Goal: Task Accomplishment & Management: Manage account settings

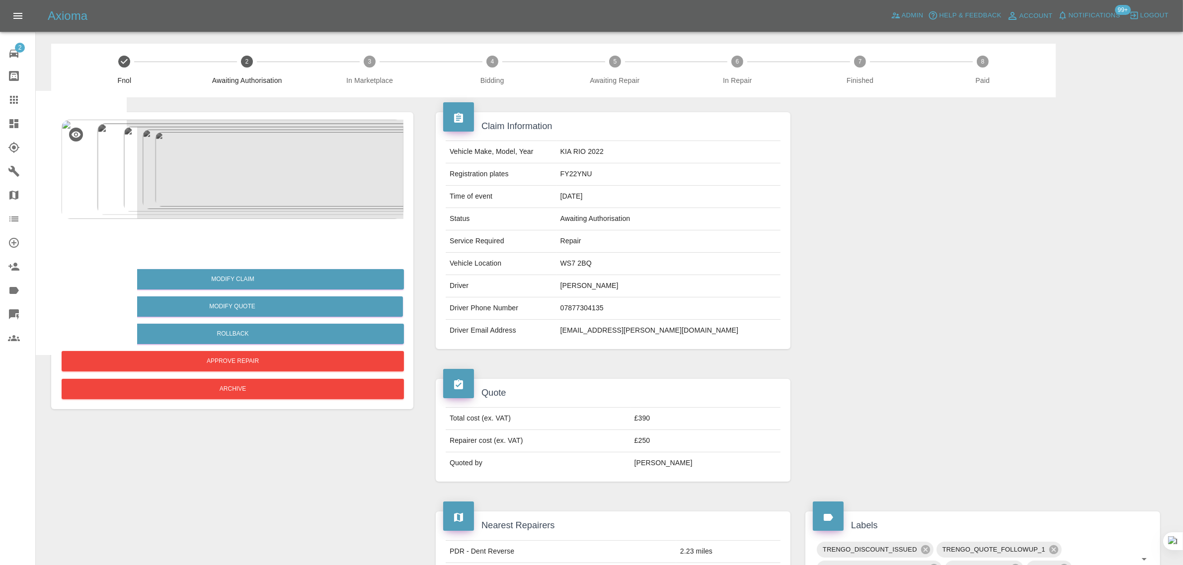
click at [13, 104] on icon at bounding box center [14, 100] width 12 height 12
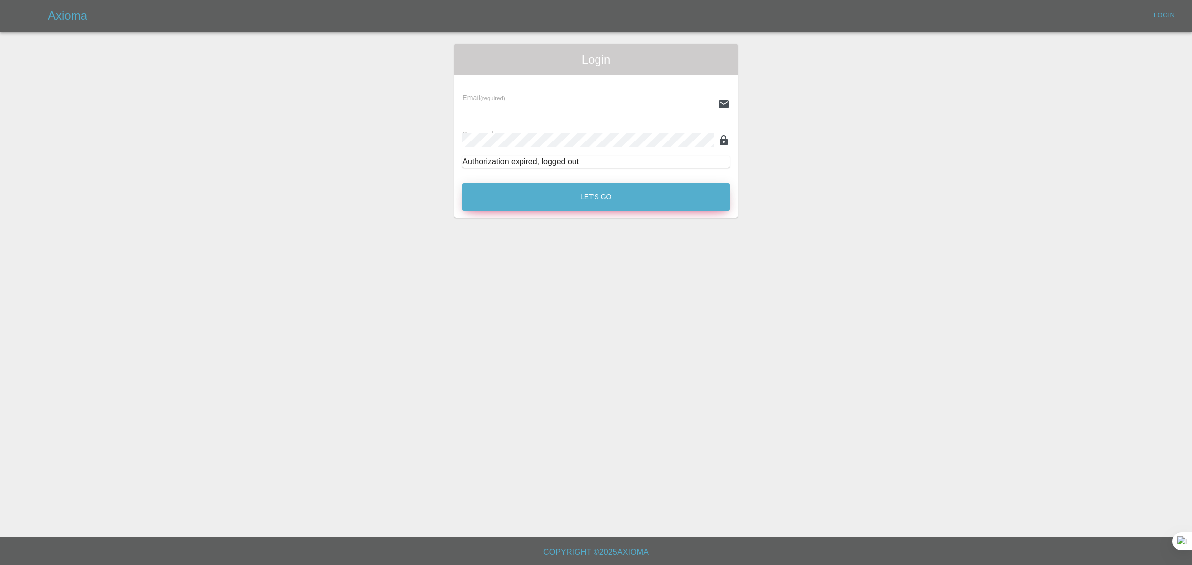
type input "[EMAIL_ADDRESS][DOMAIN_NAME]"
click at [562, 199] on button "Let's Go" at bounding box center [596, 196] width 267 height 27
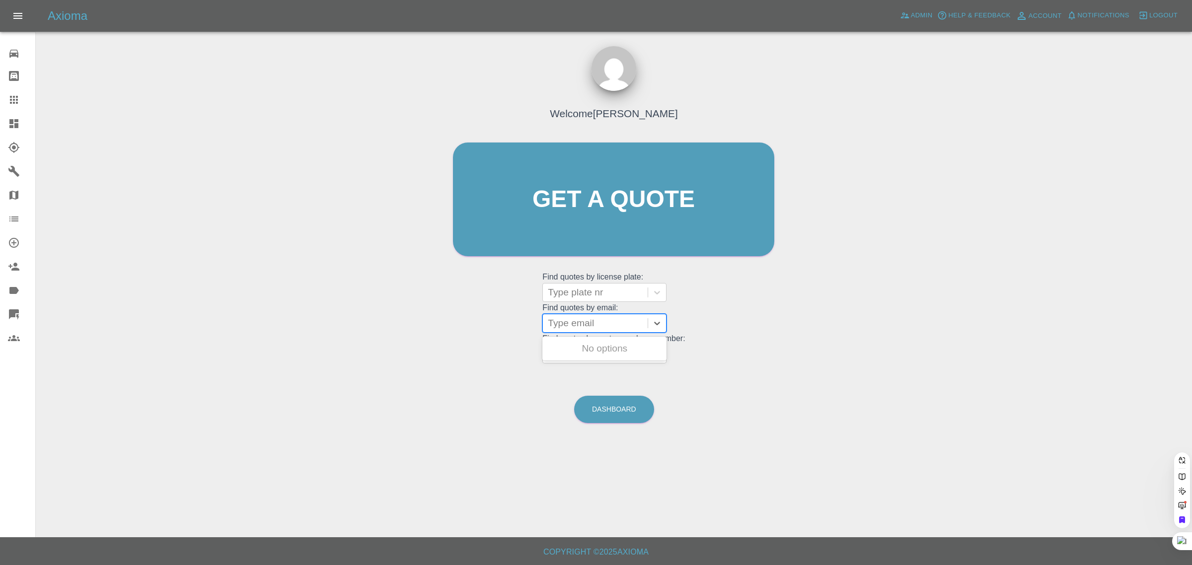
click at [573, 322] on div at bounding box center [595, 324] width 95 height 14
paste input "[EMAIL_ADDRESS][DOMAIN_NAME]"
type input "[EMAIL_ADDRESS][DOMAIN_NAME]"
click at [584, 348] on div "RK24OXD, Paid" at bounding box center [605, 349] width 124 height 20
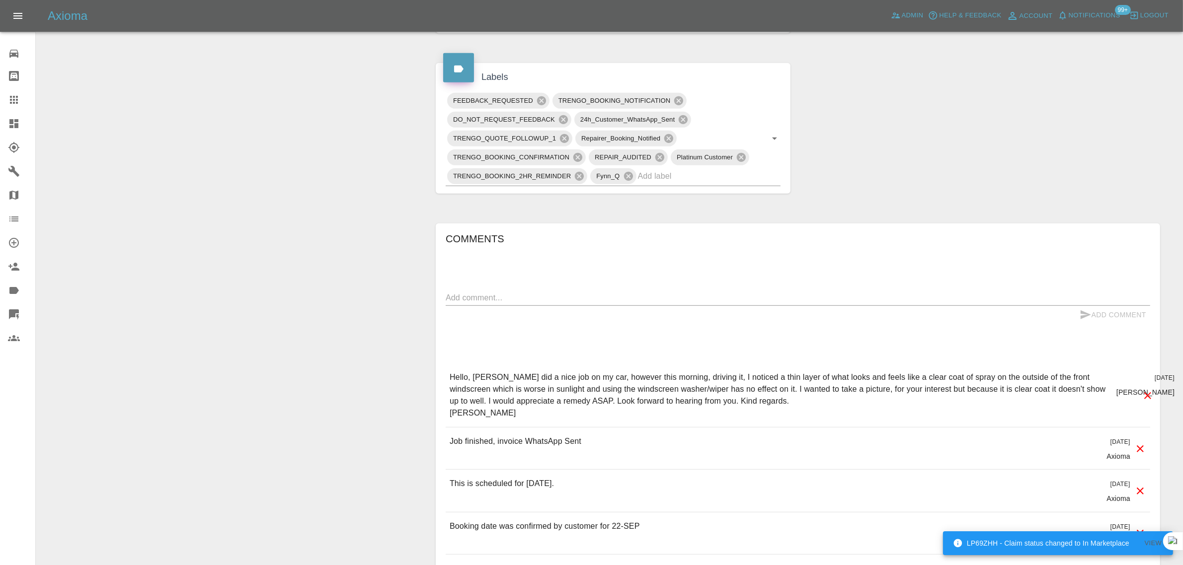
scroll to position [621, 0]
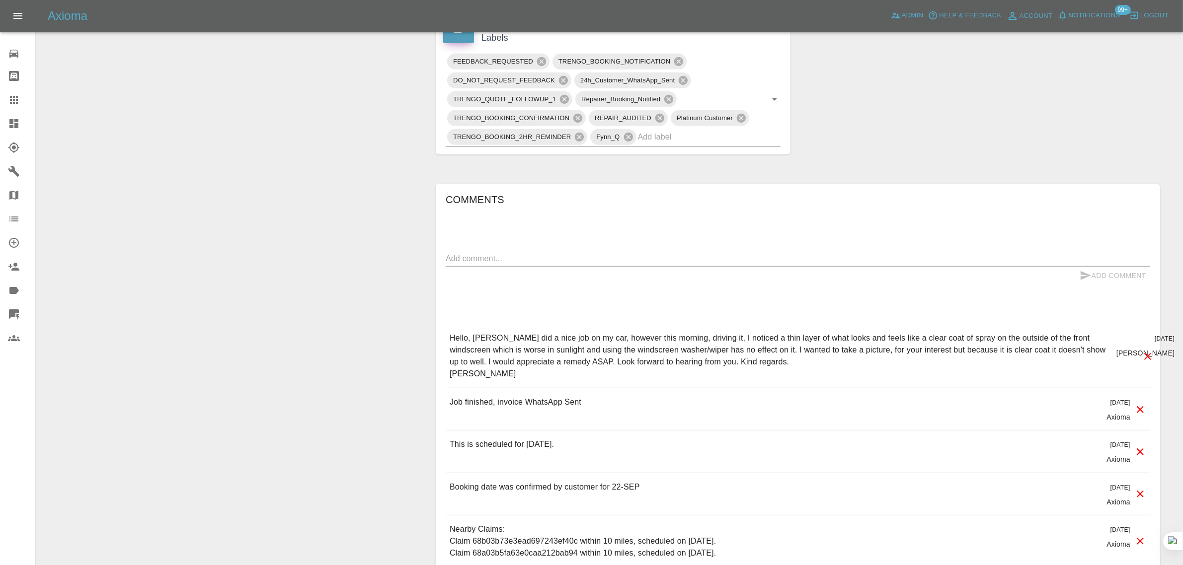
click at [615, 260] on textarea at bounding box center [798, 258] width 705 height 11
paste textarea "Hello, I have been in contact with [PERSON_NAME] the original technician, expla…"
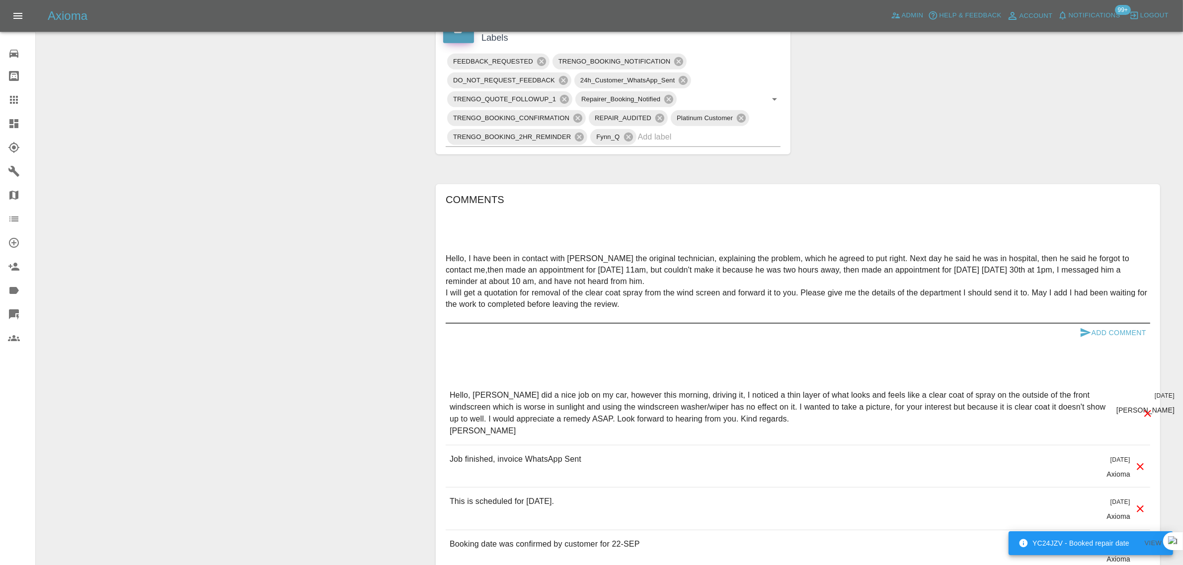
type textarea "Hello, I have been in contact with [PERSON_NAME] the original technician, expla…"
click at [1106, 329] on button "Add Comment" at bounding box center [1113, 333] width 75 height 18
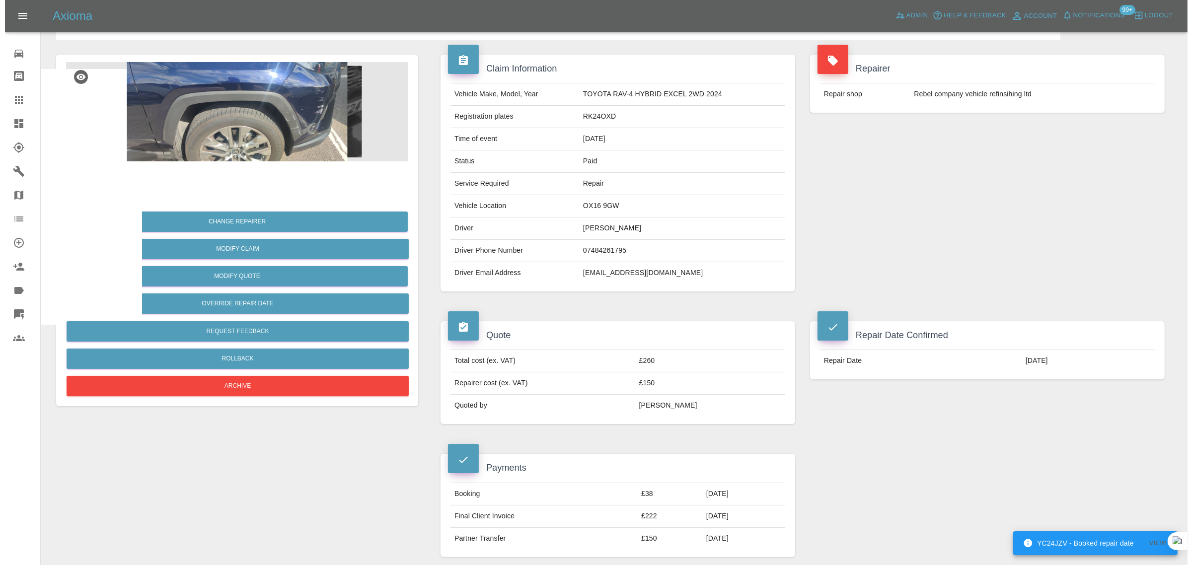
scroll to position [0, 0]
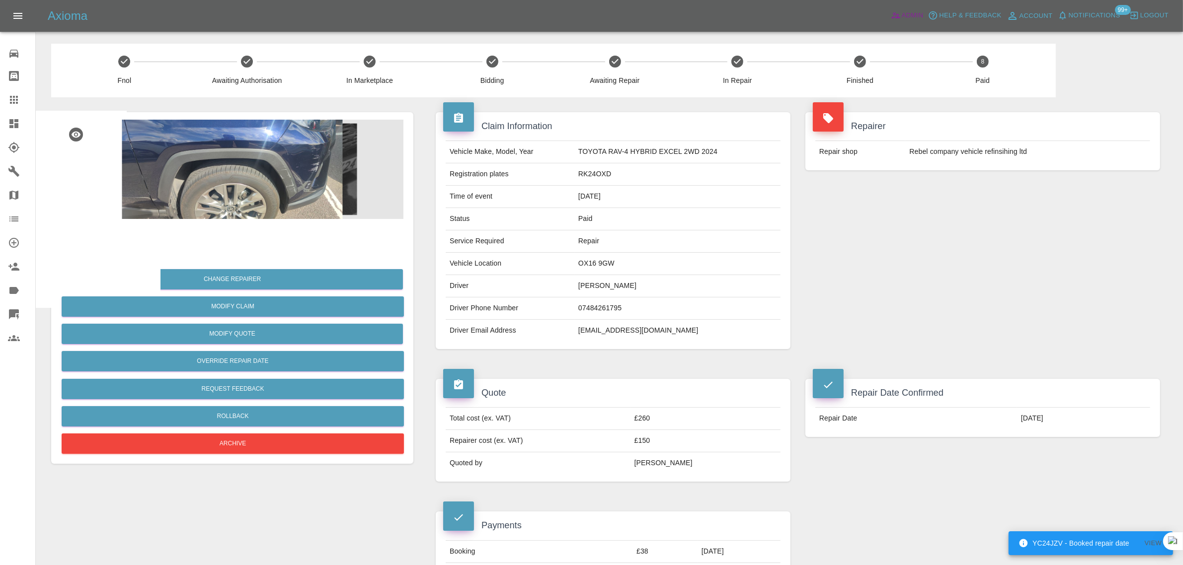
click at [898, 15] on icon at bounding box center [896, 15] width 10 height 10
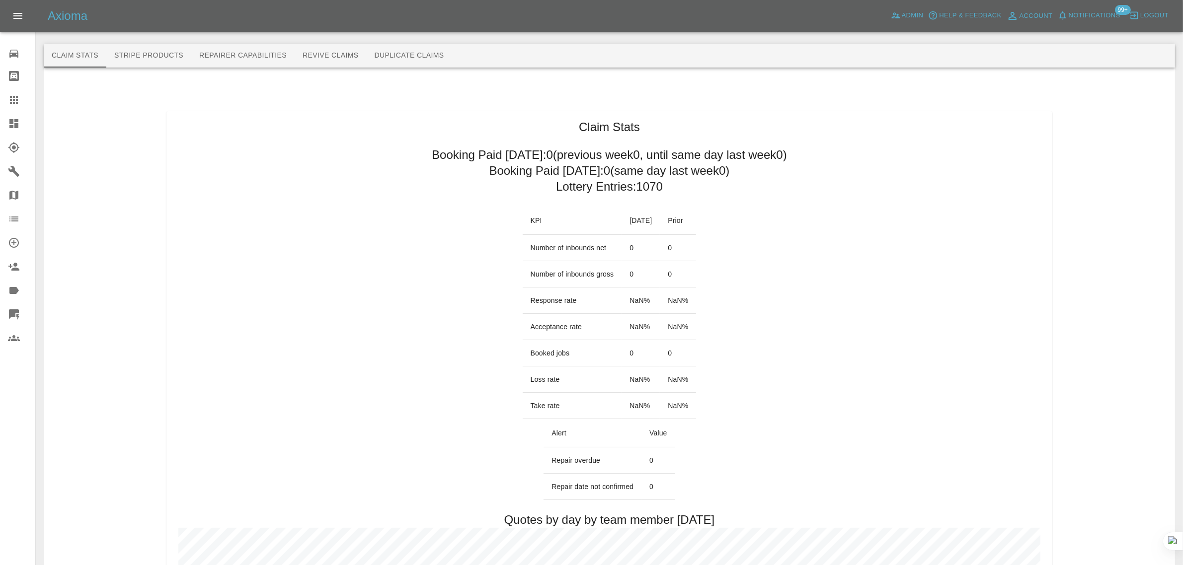
click at [324, 51] on button "Revive Claims" at bounding box center [331, 56] width 72 height 24
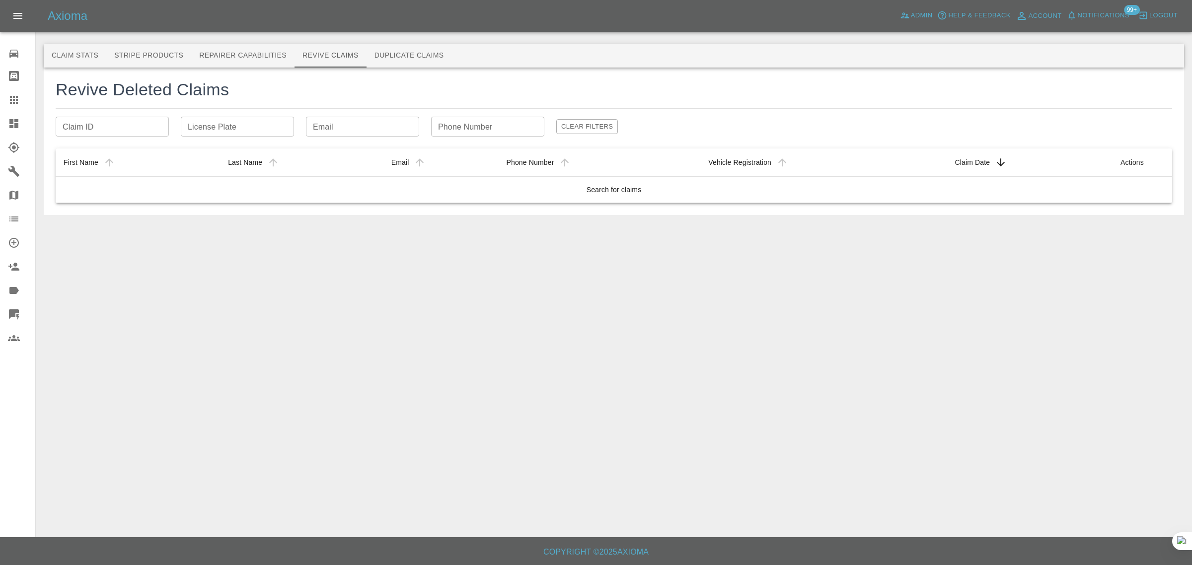
click at [120, 124] on input "Claim ID" at bounding box center [112, 127] width 113 height 20
paste input "[PERSON_NAME][EMAIL_ADDRESS][DOMAIN_NAME]"
type input "[PERSON_NAME][EMAIL_ADDRESS][DOMAIN_NAME]"
click at [336, 118] on input "Email" at bounding box center [362, 127] width 113 height 20
paste input "[PERSON_NAME][EMAIL_ADDRESS][DOMAIN_NAME]"
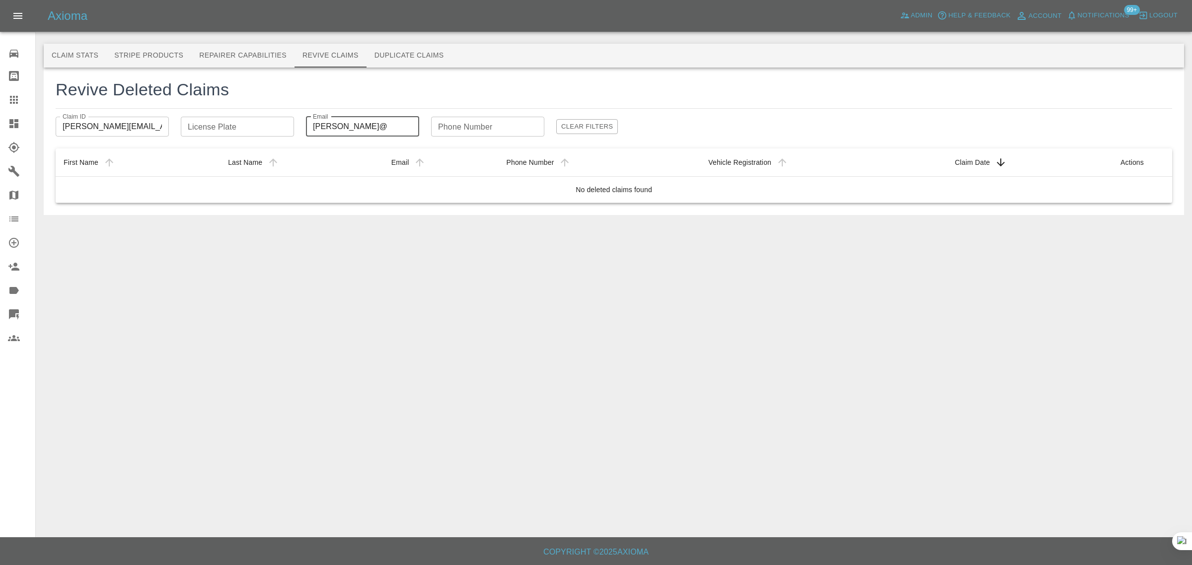
type input "[PERSON_NAME]@"
click at [220, 125] on input "License Plate" at bounding box center [237, 127] width 113 height 20
paste input "RU55CHW"
click at [206, 125] on input "RU55CHW" at bounding box center [237, 127] width 113 height 20
type input "RU55 CHW"
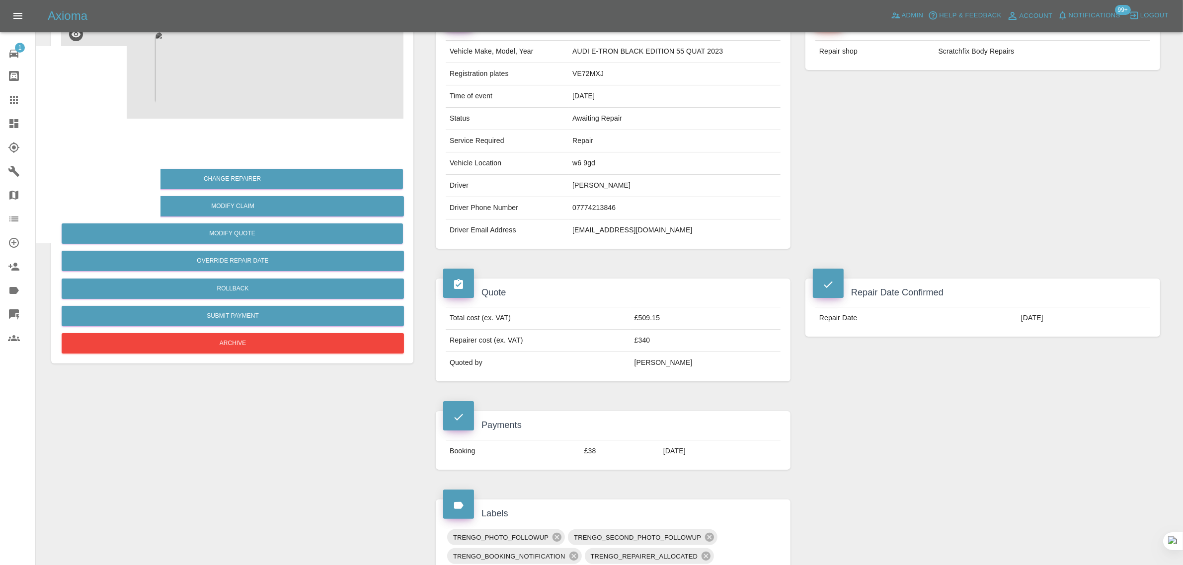
scroll to position [62, 0]
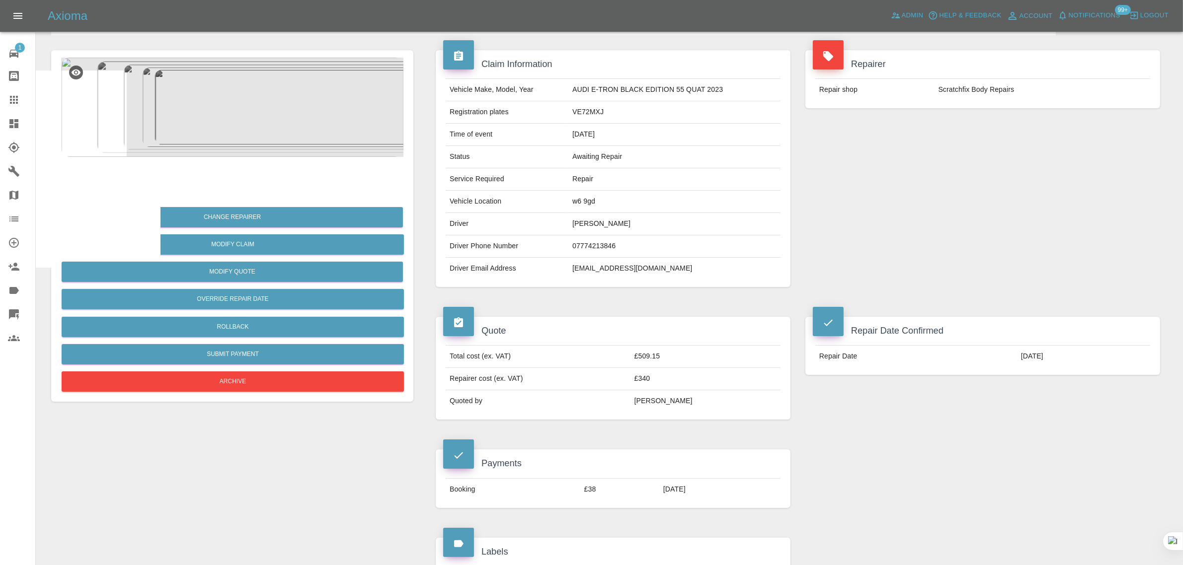
click at [587, 269] on td "[EMAIL_ADDRESS][DOMAIN_NAME]" at bounding box center [674, 269] width 212 height 22
click at [587, 269] on td "mf@conceptvenues.com" at bounding box center [674, 269] width 212 height 22
copy div "mf@conceptvenues.com"
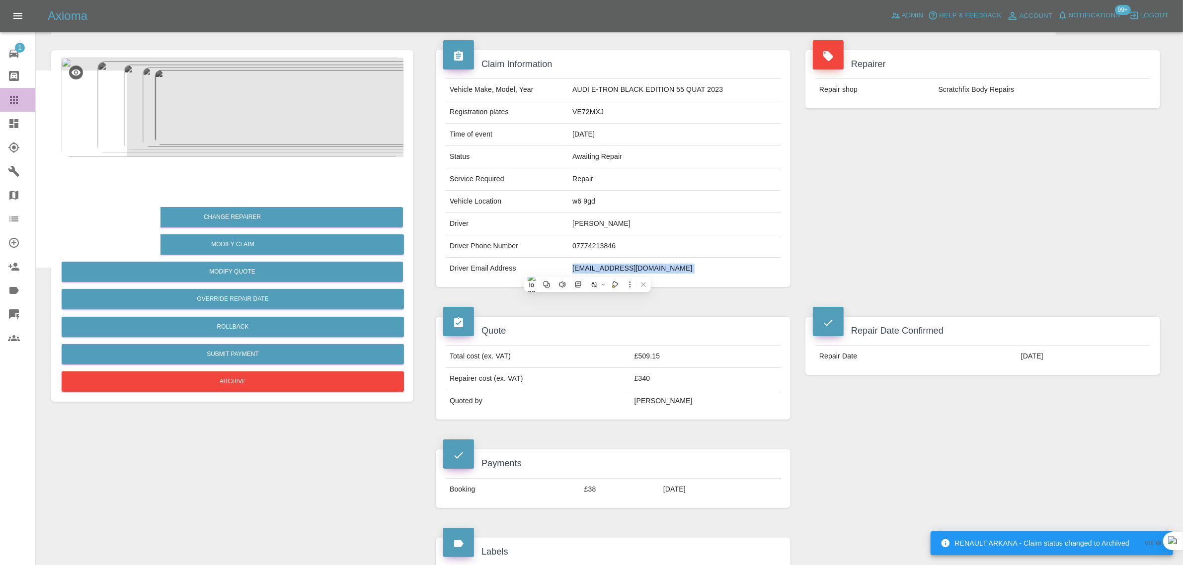
click at [15, 96] on icon at bounding box center [14, 100] width 12 height 12
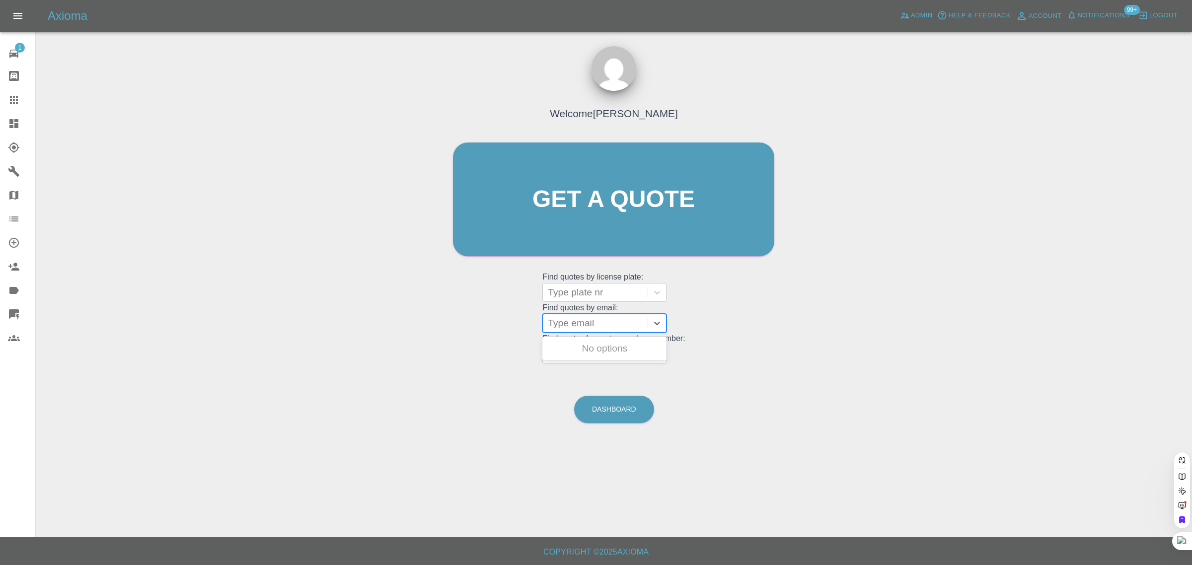
click at [572, 325] on div at bounding box center [595, 324] width 95 height 14
paste input "claudine.calkin@gmail.com"
type input "claudine.calkin@gmail.com"
click at [600, 347] on div "LX21 JHE, Awaiting Repair" at bounding box center [605, 355] width 124 height 32
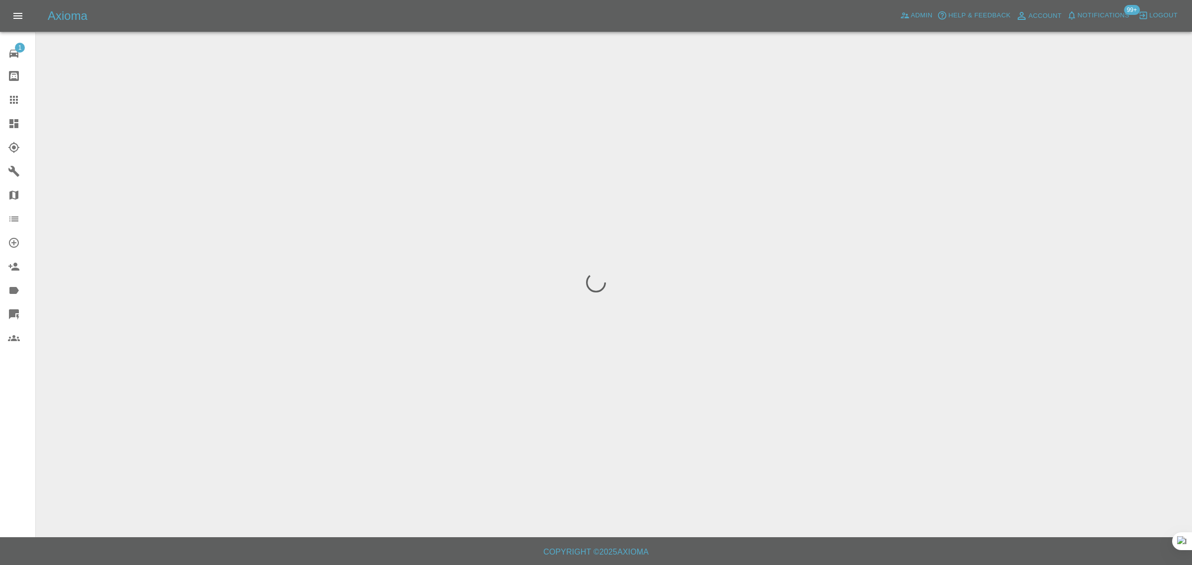
click at [20, 443] on div "1 Repair home Bodyshop home Claims Dashboard Explorer Garages Map Organization …" at bounding box center [18, 282] width 36 height 565
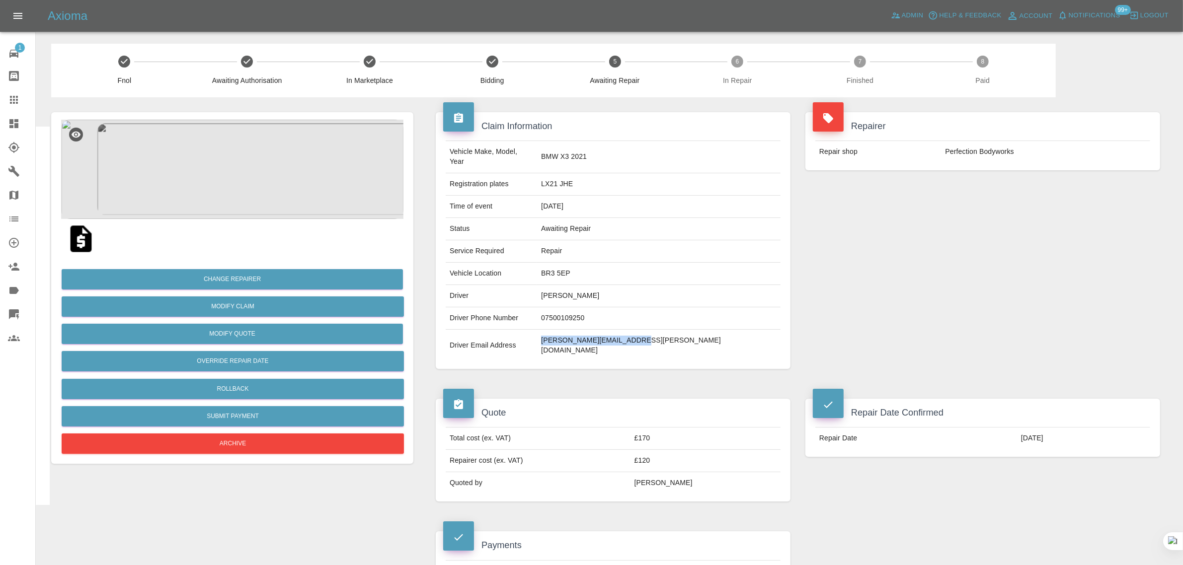
drag, startPoint x: 613, startPoint y: 329, endPoint x: 722, endPoint y: 334, distance: 109.4
click at [722, 334] on td "claudine.calkin@gmail.com" at bounding box center [658, 346] width 243 height 32
copy td "claudine.calkin@gmail.com"
click at [21, 100] on div at bounding box center [22, 100] width 28 height 12
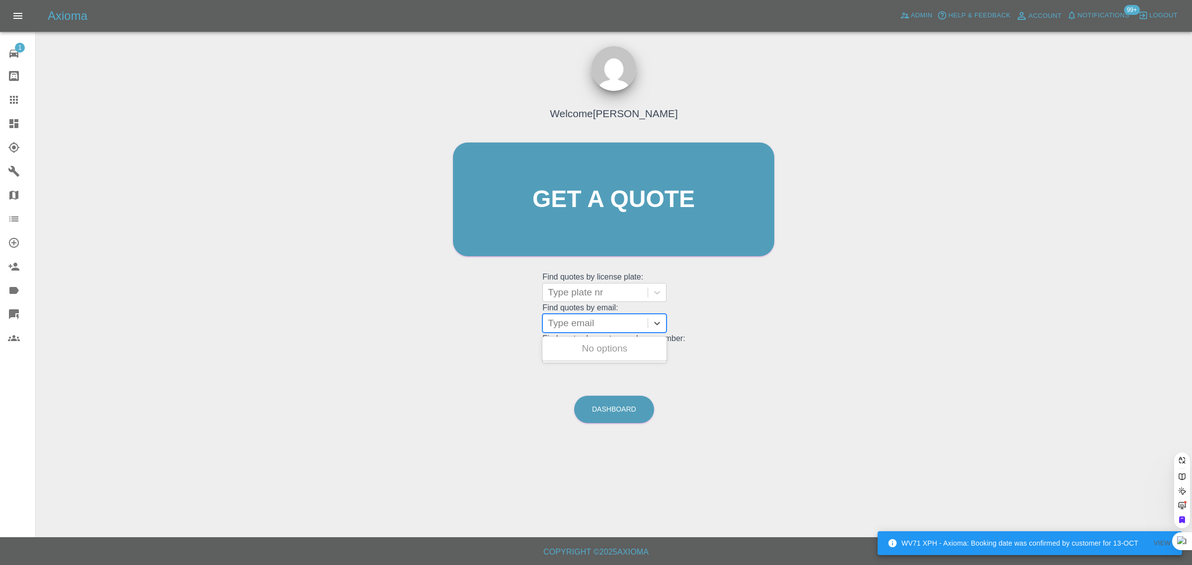
click at [612, 324] on div at bounding box center [595, 324] width 95 height 14
paste input "david.bonser1@icloud.com"
type input "david.bonser1@icloud.co"
click at [593, 350] on div "LF21DHE, Awaiting Repair" at bounding box center [605, 355] width 124 height 32
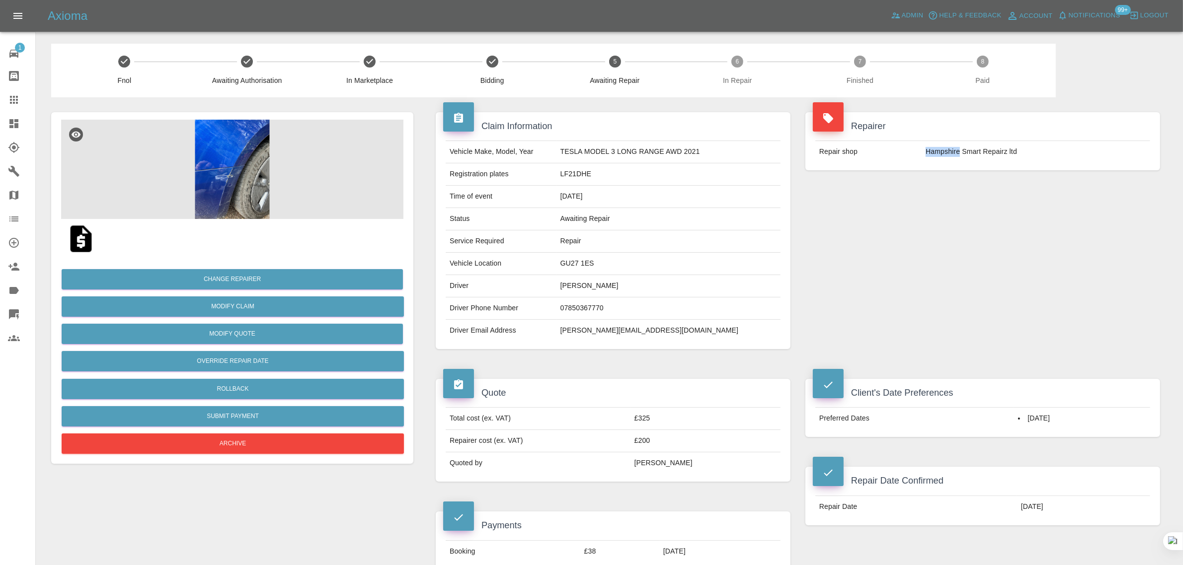
drag, startPoint x: 918, startPoint y: 149, endPoint x: 959, endPoint y: 143, distance: 41.7
click at [959, 143] on tr "Repair shop Hampshire Smart Repairz ltd" at bounding box center [982, 152] width 335 height 22
copy tr "Hampshire"
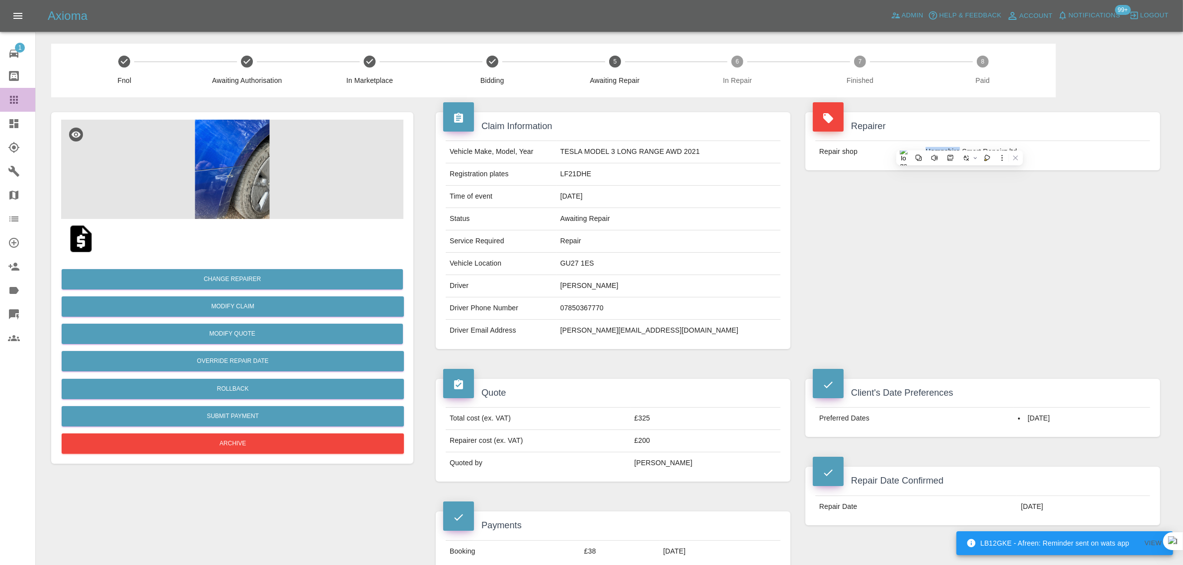
click at [11, 98] on icon at bounding box center [14, 100] width 12 height 12
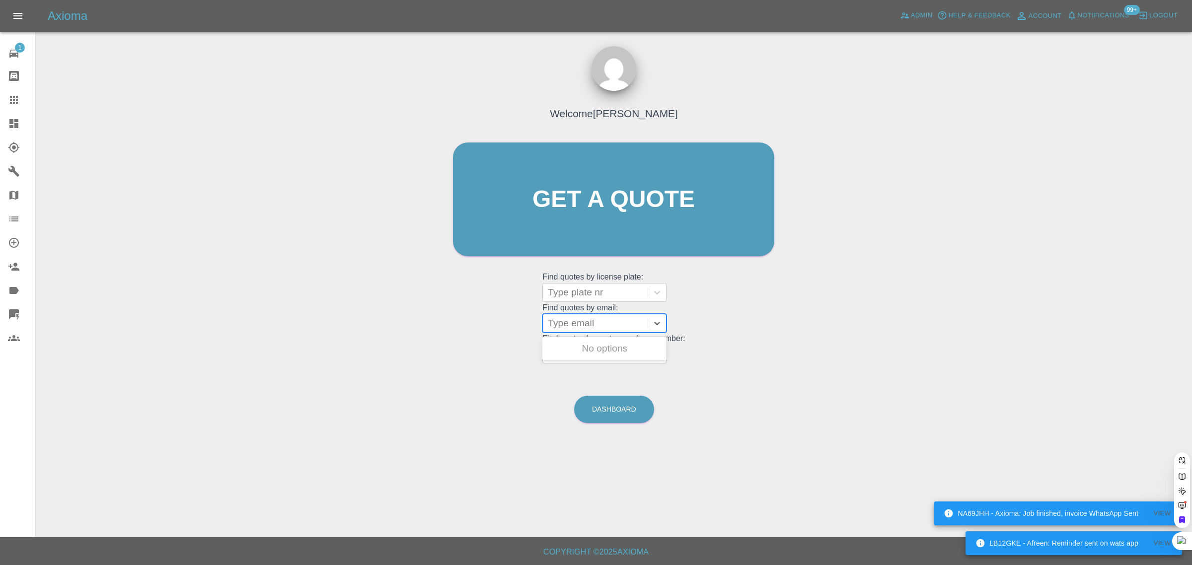
click at [565, 328] on div at bounding box center [595, 324] width 95 height 14
paste input "andysaul2007@icloud.com"
type input "andysaul2007@icloud.com"
click at [580, 343] on div "OU16GVG, Archived" at bounding box center [605, 349] width 124 height 20
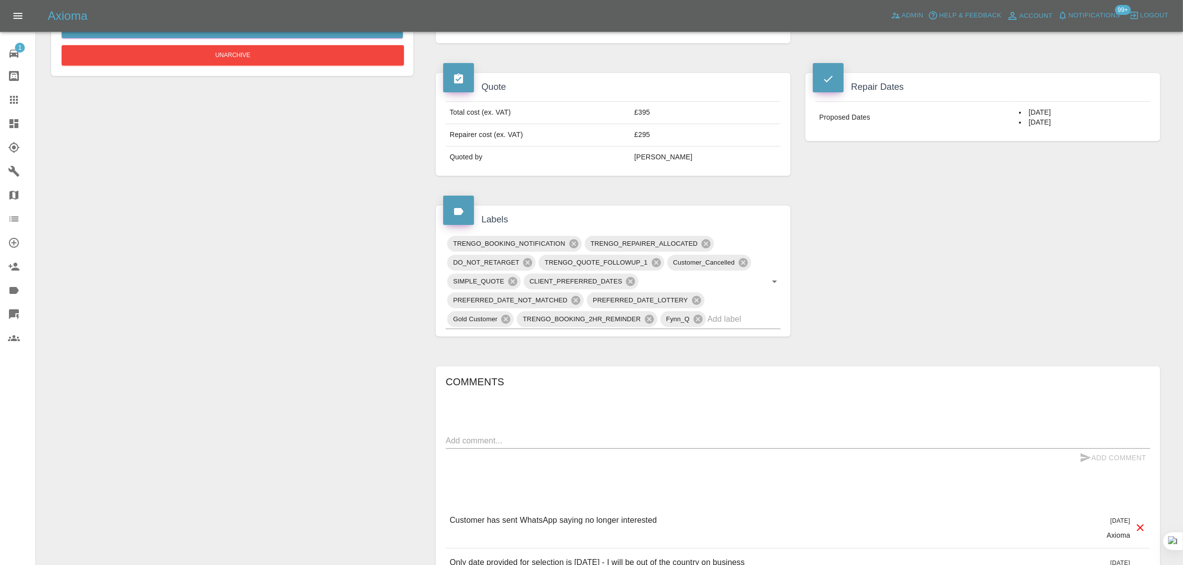
scroll to position [248, 0]
